Goal: Find specific page/section: Find specific page/section

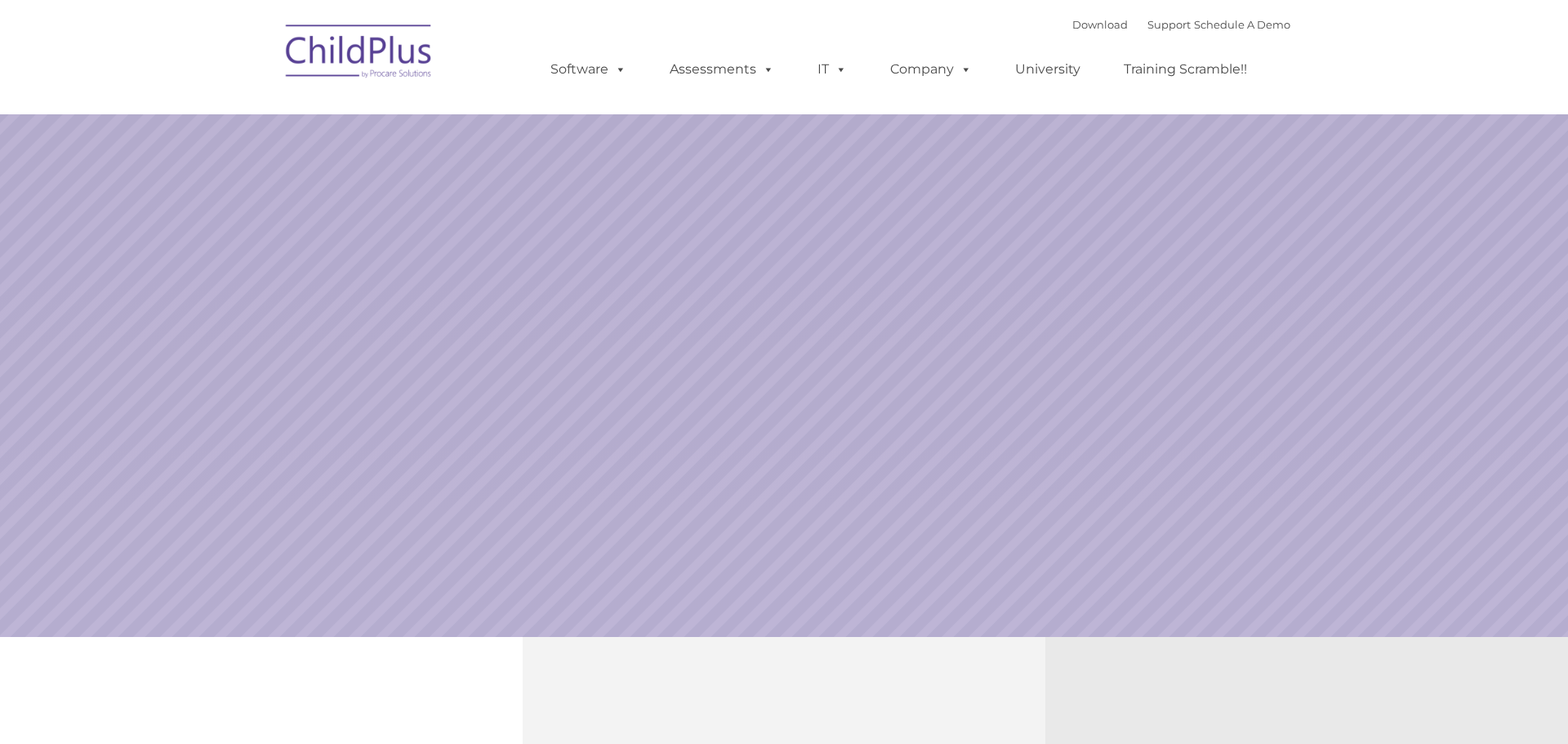
select select "MEDIUM"
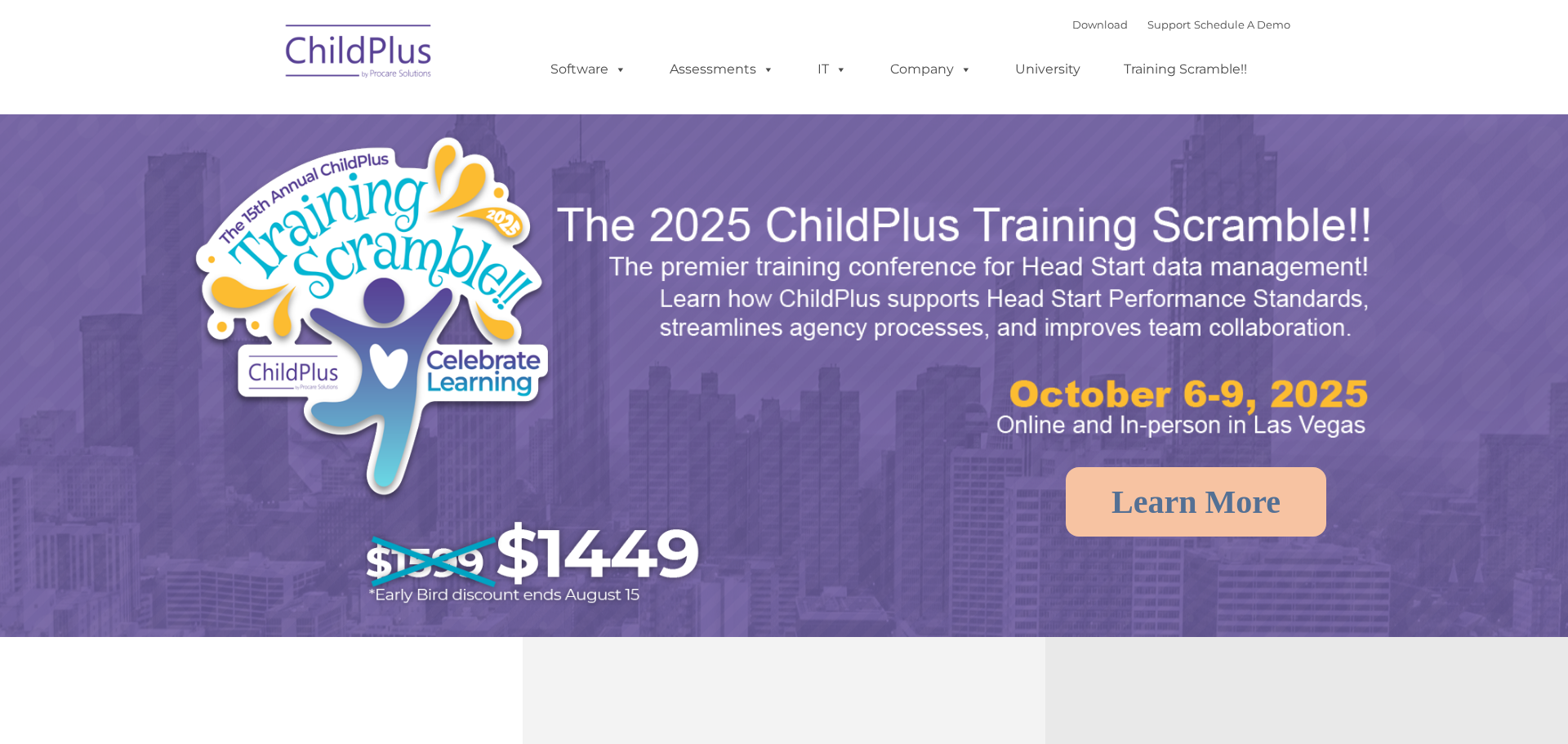
select select "MEDIUM"
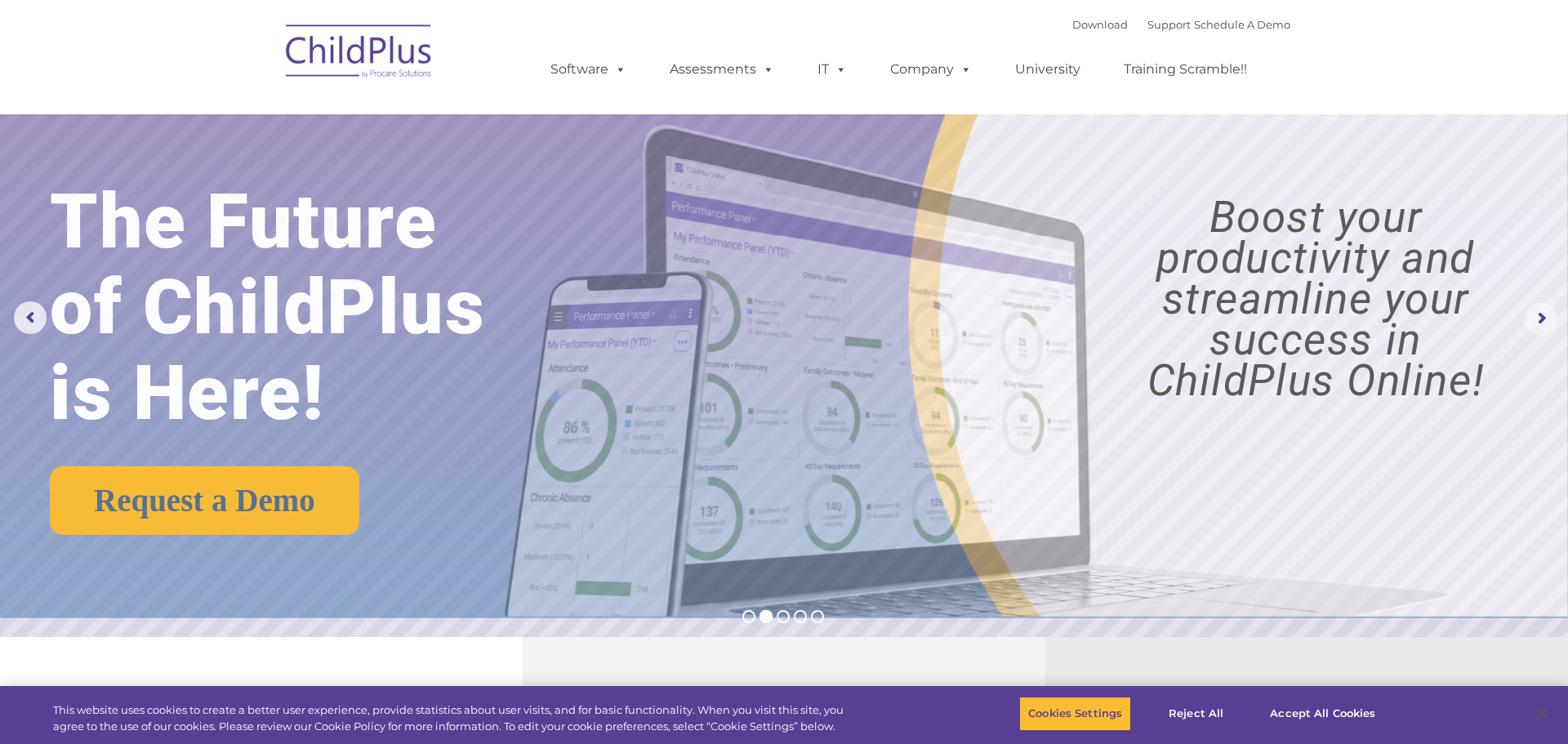
click at [1527, 321] on rs-arrow at bounding box center [1541, 319] width 33 height 33
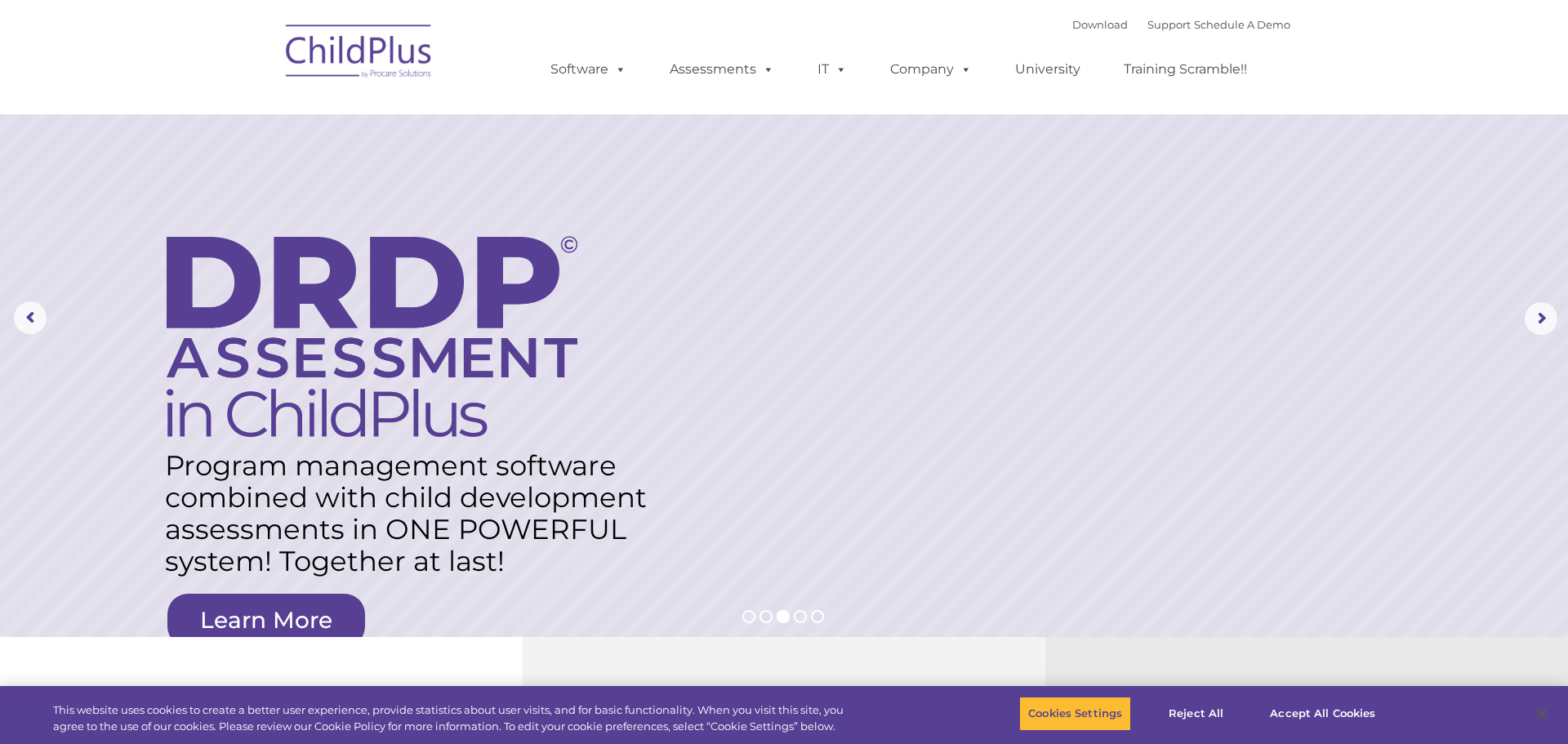
click at [365, 59] on img at bounding box center [359, 54] width 163 height 82
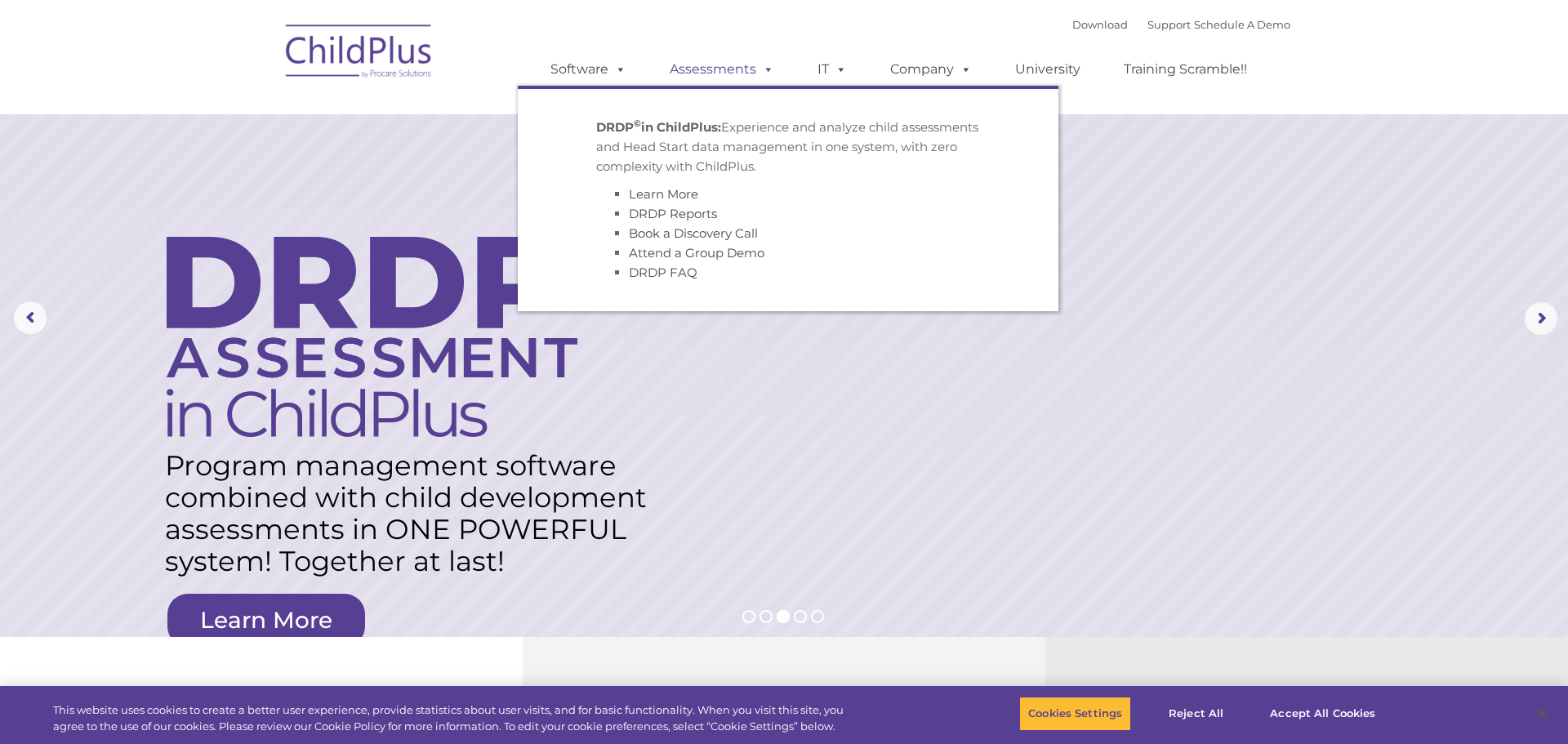
click at [720, 77] on link "Assessments" at bounding box center [721, 69] width 137 height 33
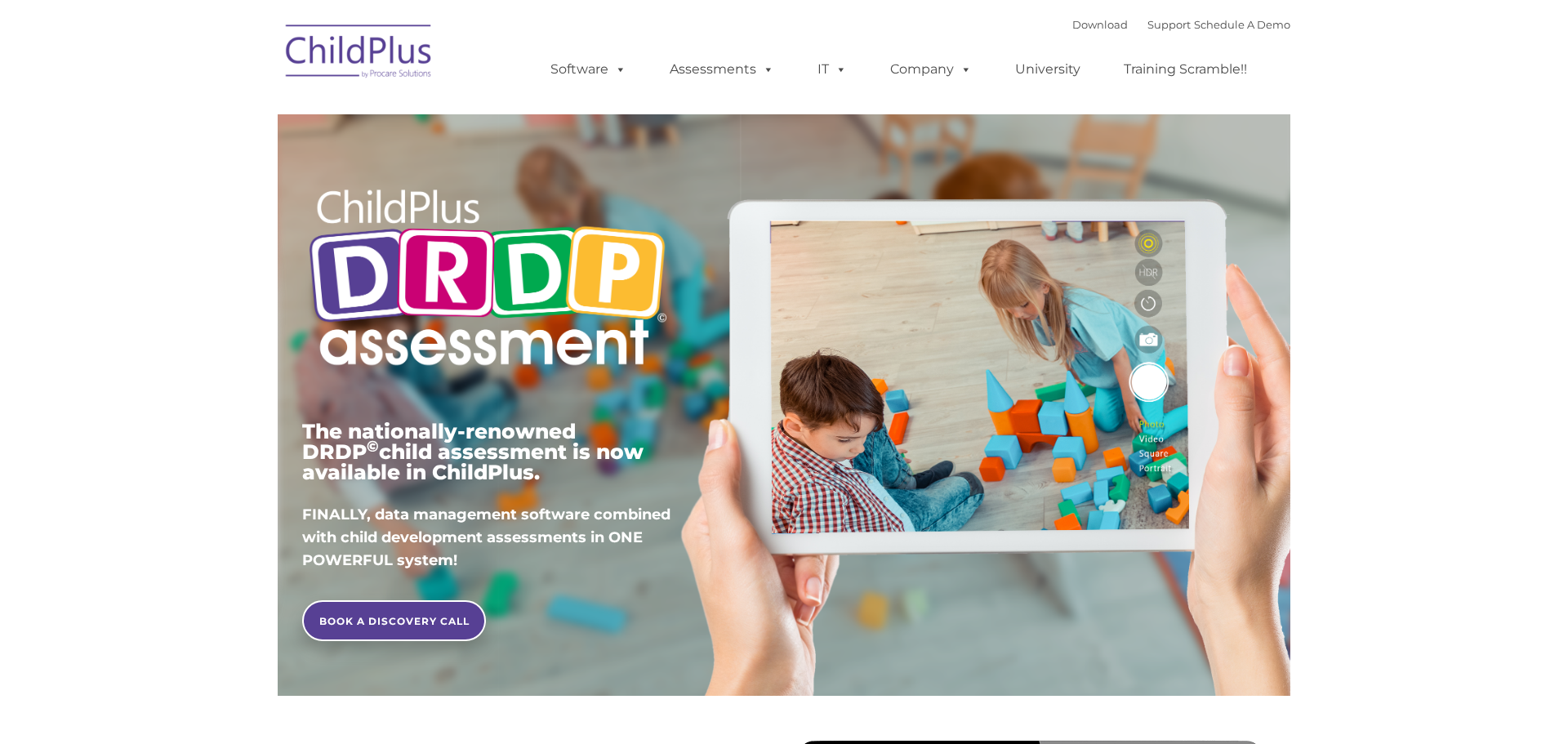
type input ""
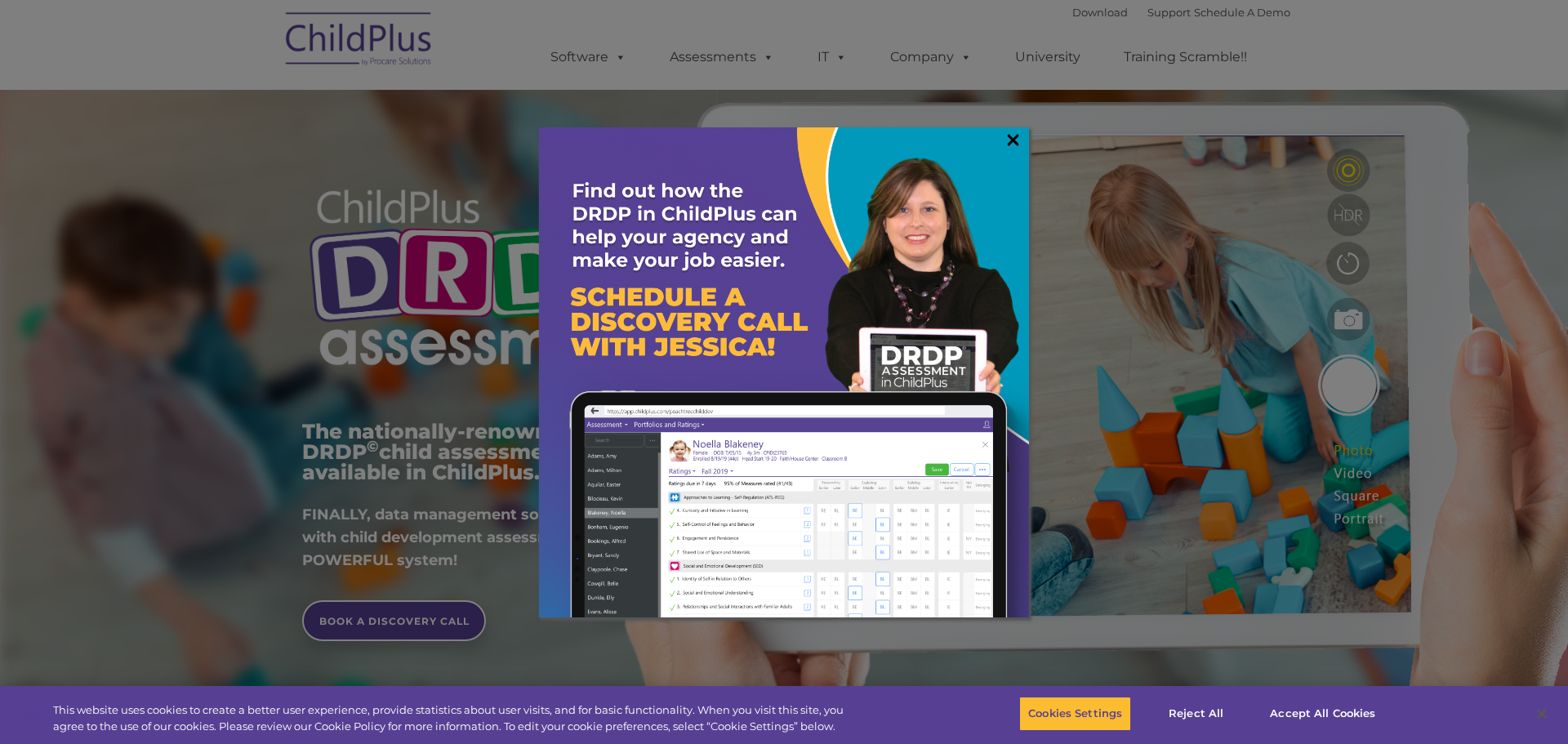
click at [1011, 139] on link "×" at bounding box center [1013, 139] width 19 height 16
